Goal: Information Seeking & Learning: Find specific fact

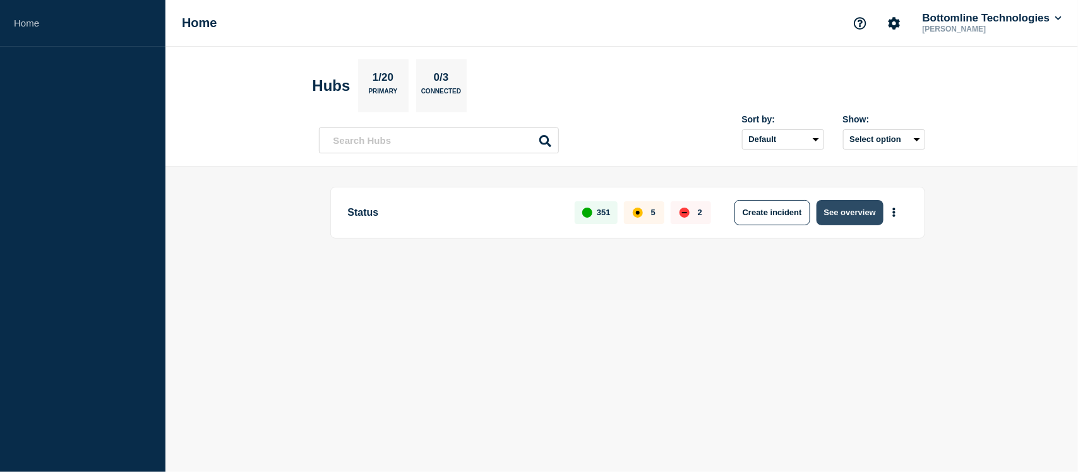
click at [840, 219] on button "See overview" at bounding box center [849, 212] width 67 height 25
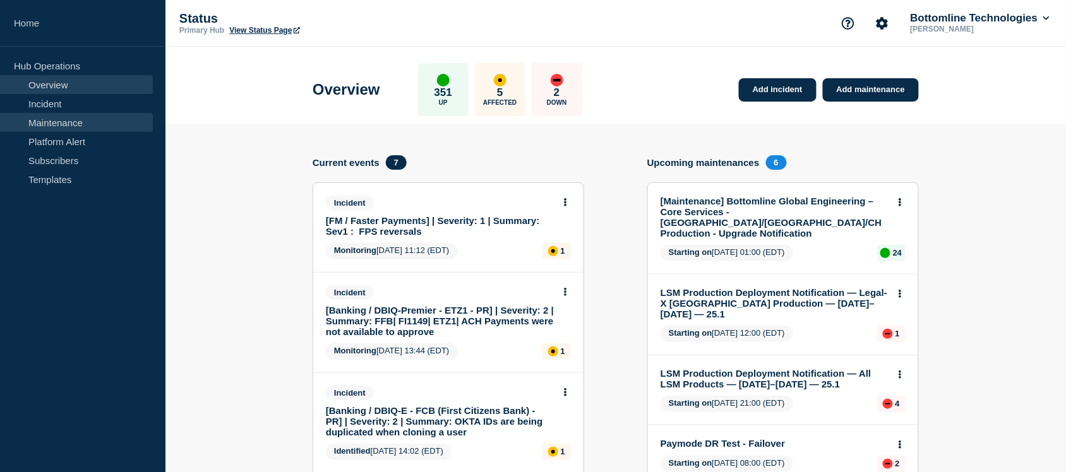
click at [83, 120] on link "Maintenance" at bounding box center [76, 122] width 153 height 19
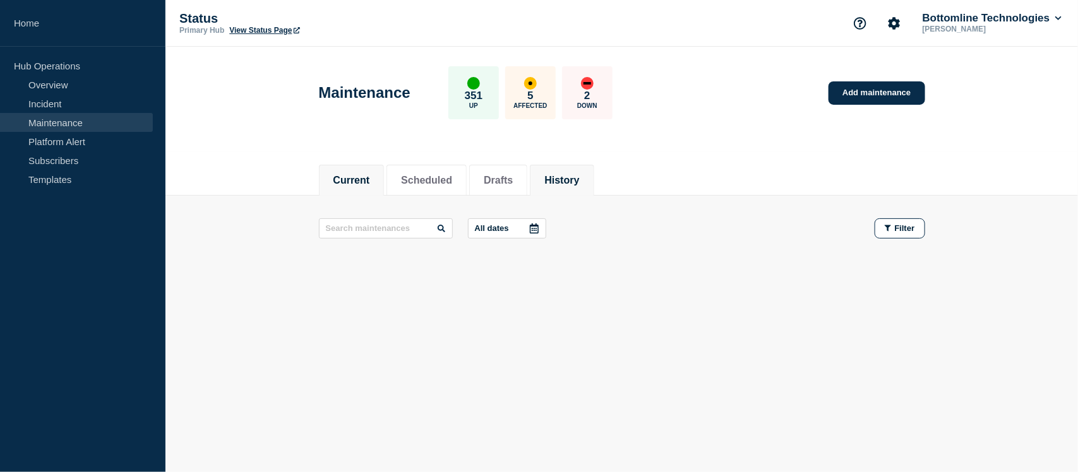
click at [582, 167] on li "History" at bounding box center [562, 180] width 64 height 31
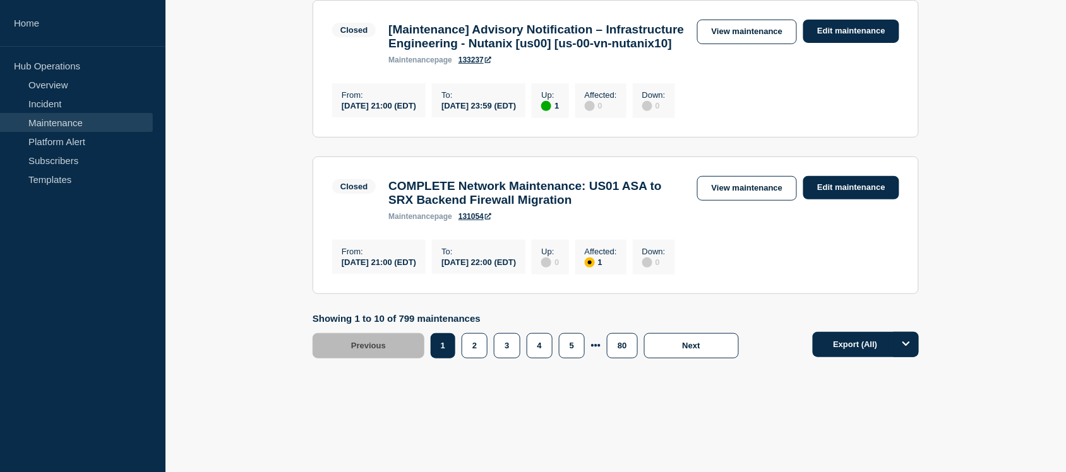
scroll to position [1728, 0]
click at [503, 359] on button "3" at bounding box center [507, 345] width 26 height 25
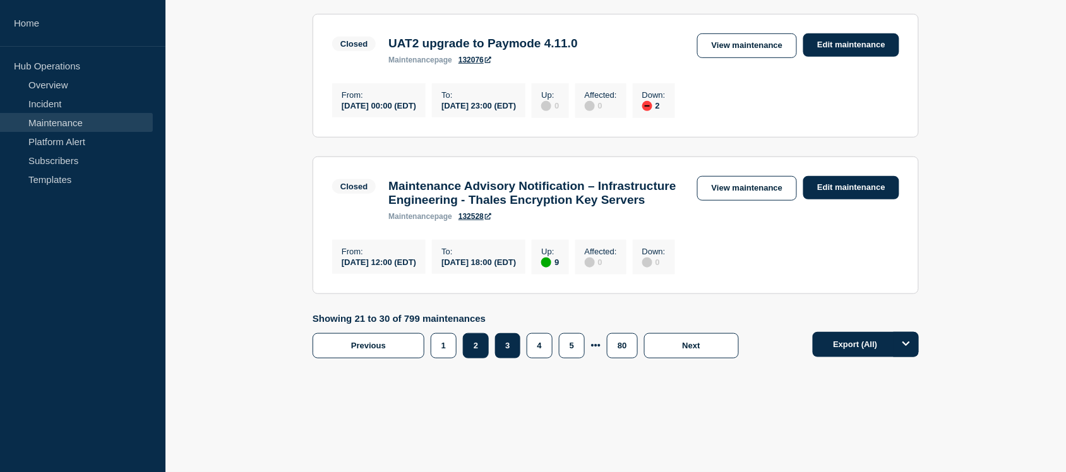
click at [468, 342] on button "2" at bounding box center [476, 345] width 26 height 25
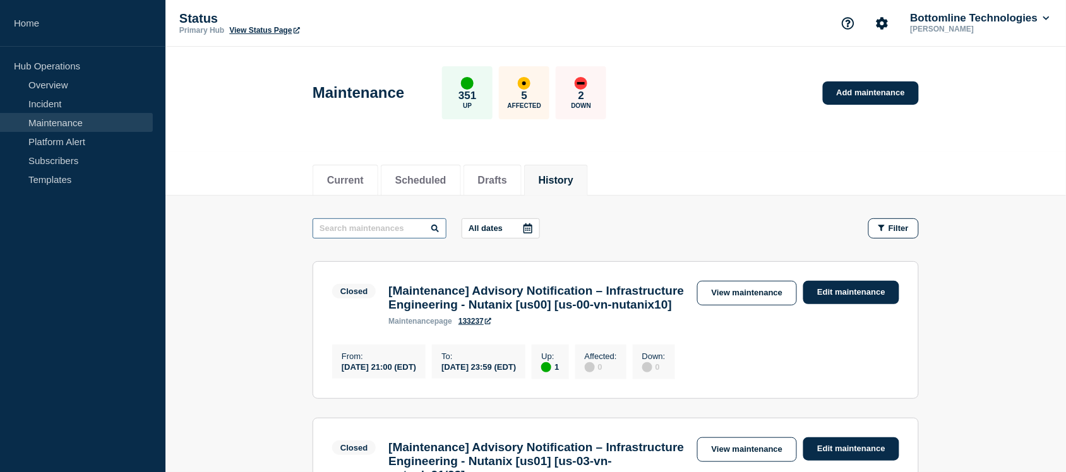
click at [376, 220] on input "text" at bounding box center [379, 228] width 134 height 20
paste input "[Maintenance] Network Maintenance: Juniper Security Director Firmware update"
type input "[Maintenance] Network Maintenance: Juniper Security Director Firmware update"
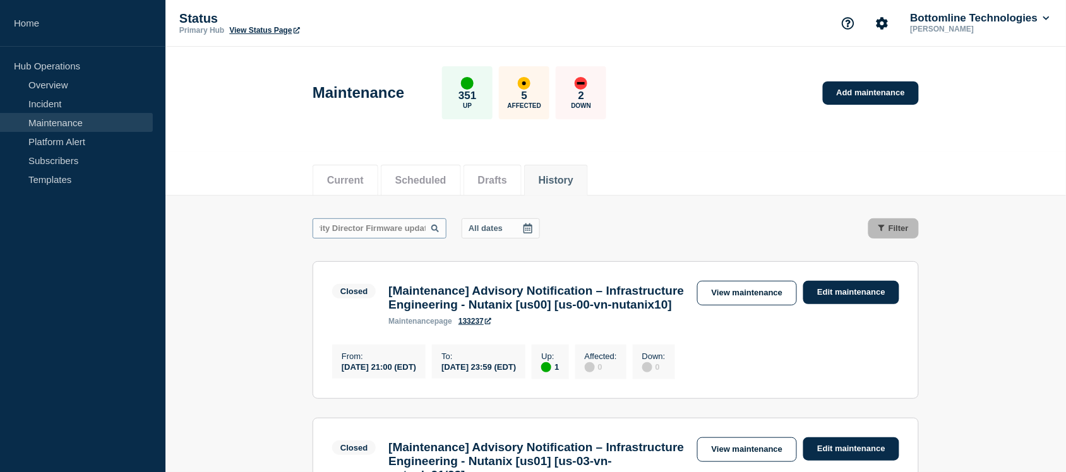
click at [439, 229] on icon at bounding box center [435, 229] width 8 height 8
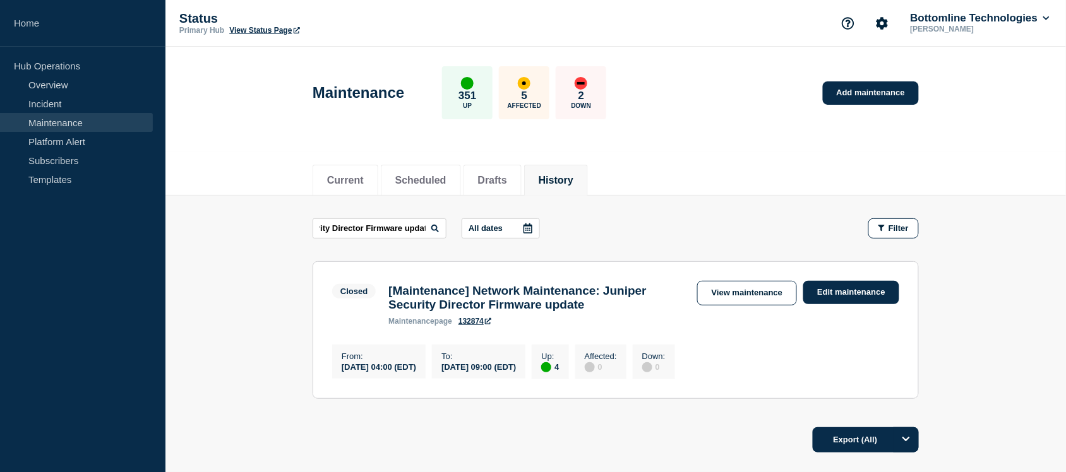
scroll to position [0, 0]
click at [629, 321] on div "[Maintenance] Network Maintenance: Juniper Security Director Firmware update ma…" at bounding box center [536, 305] width 309 height 42
click at [606, 311] on h3 "[Maintenance] Network Maintenance: Juniper Security Director Firmware update" at bounding box center [536, 298] width 296 height 28
click at [737, 292] on link "View maintenance" at bounding box center [747, 293] width 100 height 25
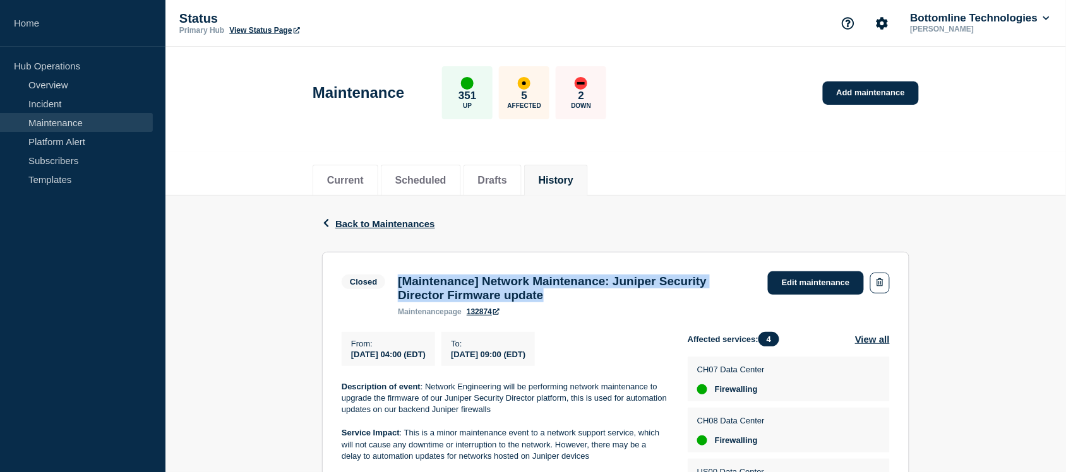
drag, startPoint x: 646, startPoint y: 298, endPoint x: 398, endPoint y: 281, distance: 248.1
click at [398, 281] on h3 "[Maintenance] Network Maintenance: Juniper Security Director Firmware update" at bounding box center [576, 289] width 357 height 28
copy h3 "[Maintenance] Network Maintenance: Juniper Security Director Firmware update"
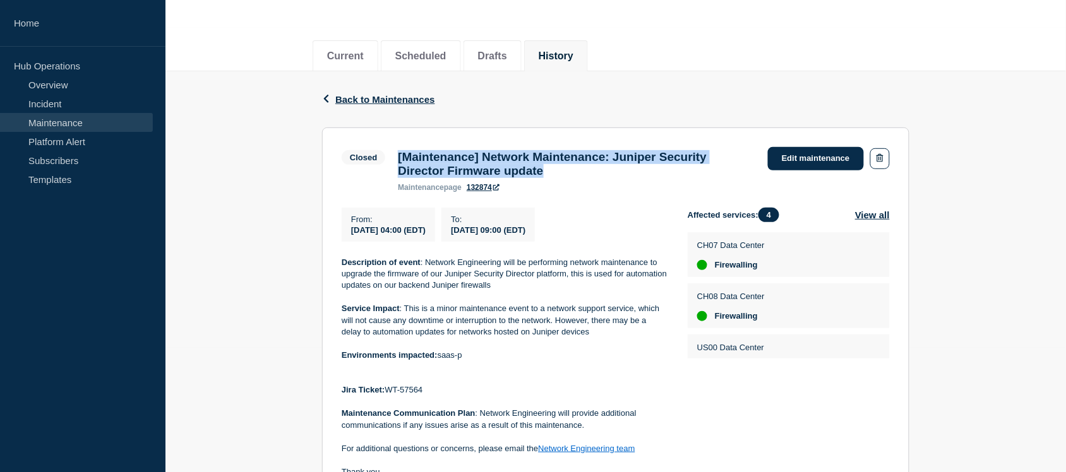
scroll to position [144, 0]
